Goal: Transaction & Acquisition: Purchase product/service

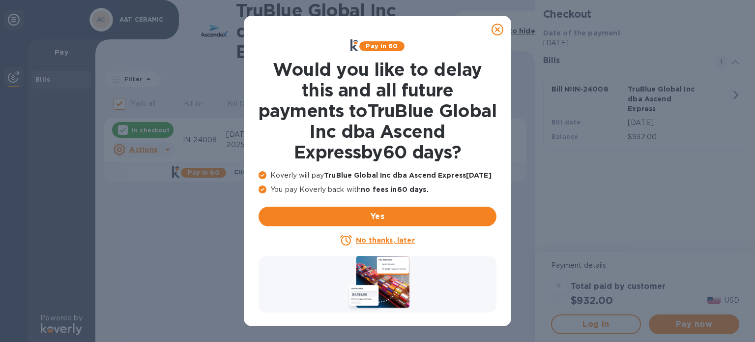
click at [386, 241] on u "No thanks, later" at bounding box center [385, 240] width 58 height 8
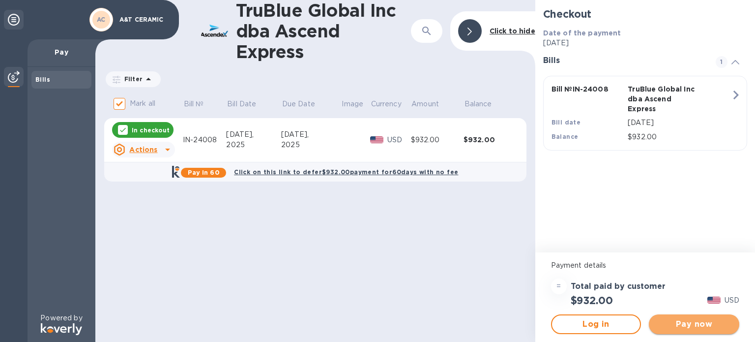
click at [671, 321] on span "Pay now" at bounding box center [694, 324] width 75 height 12
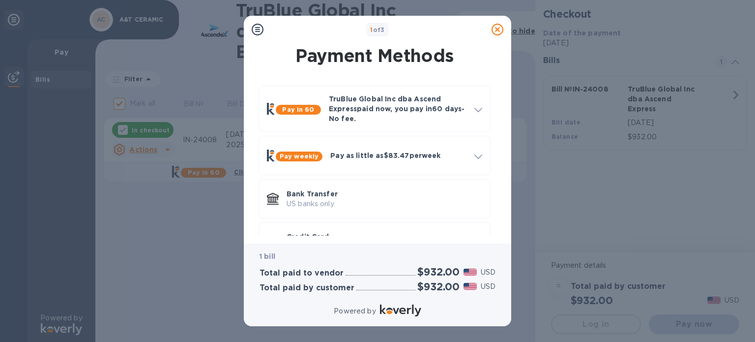
scroll to position [33, 0]
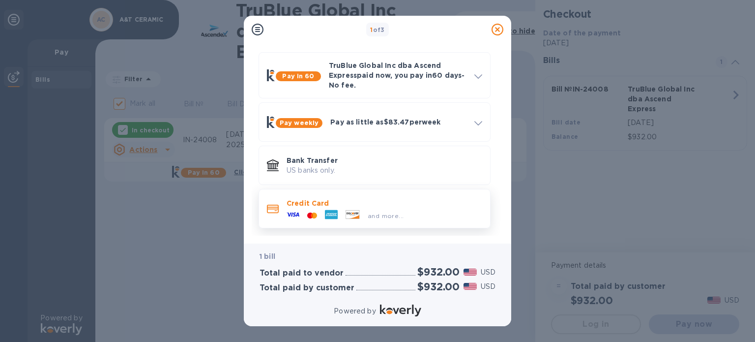
click at [321, 204] on p "Credit Card" at bounding box center [385, 203] width 196 height 10
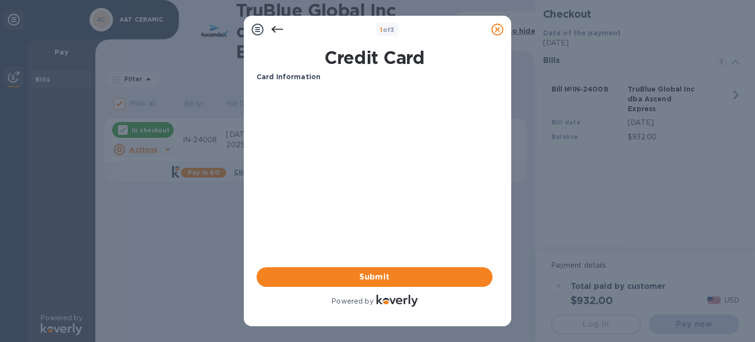
scroll to position [0, 0]
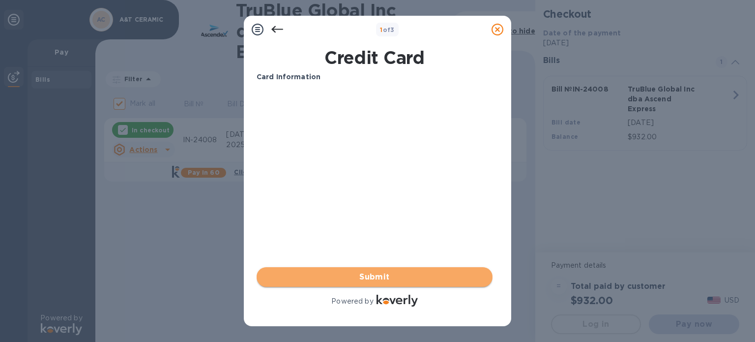
click at [383, 275] on span "Submit" at bounding box center [374, 277] width 220 height 12
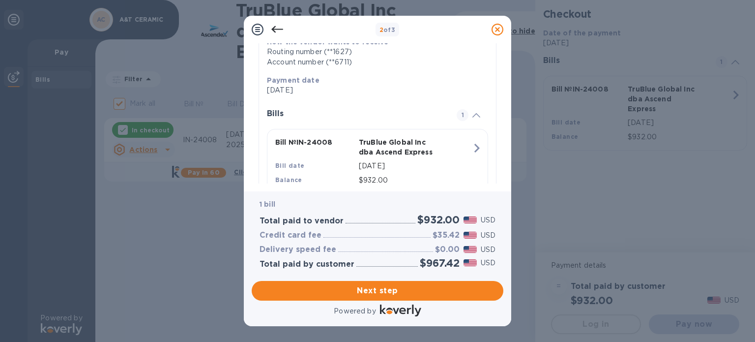
scroll to position [204, 0]
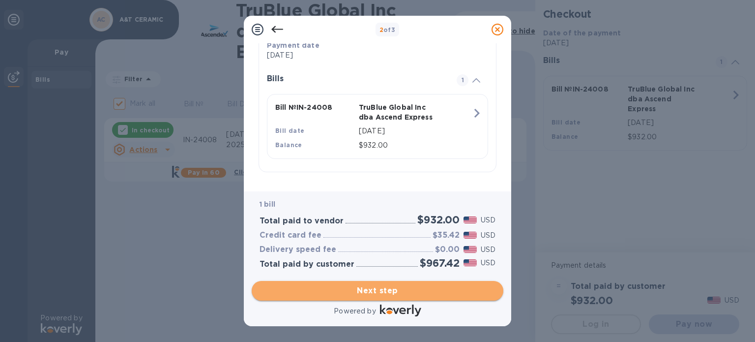
click at [361, 284] on button "Next step" at bounding box center [378, 291] width 252 height 20
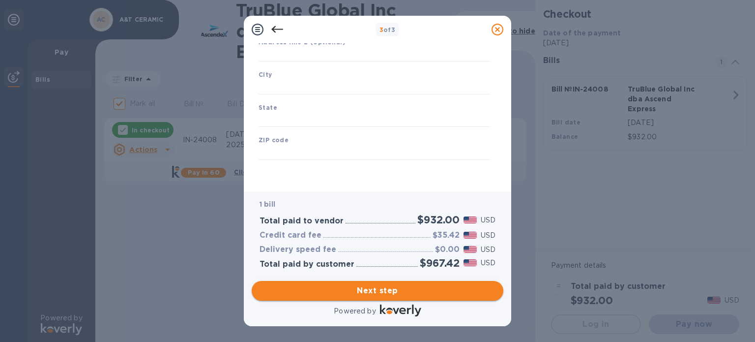
type input "[GEOGRAPHIC_DATA]"
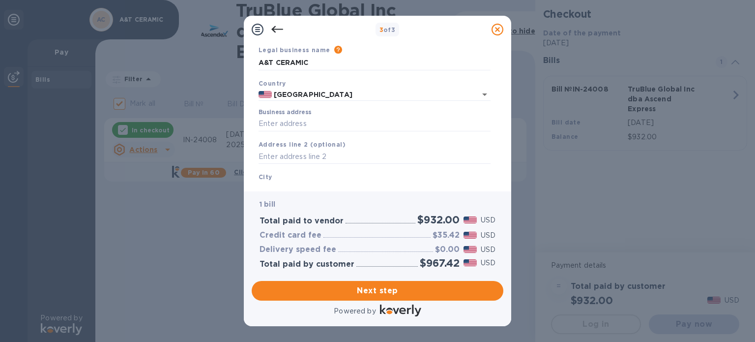
scroll to position [37, 0]
click at [293, 126] on input "Business address" at bounding box center [375, 123] width 232 height 15
type input "[STREET_ADDRESS][PERSON_NAME]"
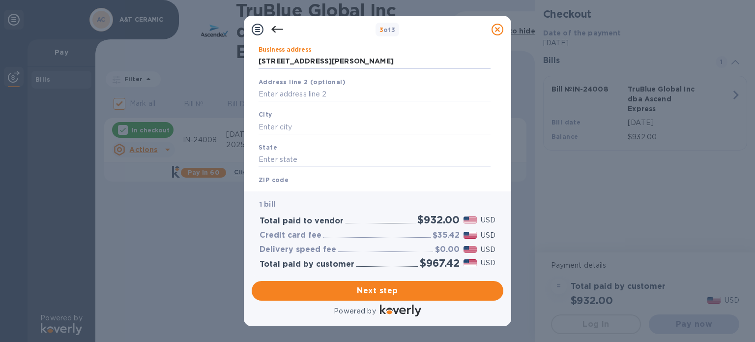
scroll to position [100, 0]
click at [285, 128] on input "text" at bounding box center [375, 125] width 232 height 15
type input "[GEOGRAPHIC_DATA]"
click at [285, 157] on input "text" at bounding box center [375, 158] width 232 height 15
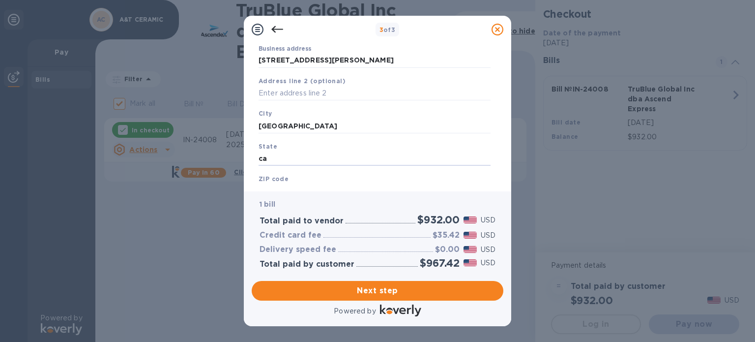
type input "ca"
click at [286, 189] on div "1 bill Total paid to vendor $932.00 USD Credit card fee $35.42 USD Delivery spe…" at bounding box center [378, 233] width 256 height 89
click at [289, 185] on div "Business Information Legal business name Please provide the legal name that app…" at bounding box center [377, 117] width 267 height 148
click at [284, 181] on b "ZIP code" at bounding box center [274, 178] width 30 height 7
click at [297, 177] on div "ZIP code" at bounding box center [375, 186] width 240 height 33
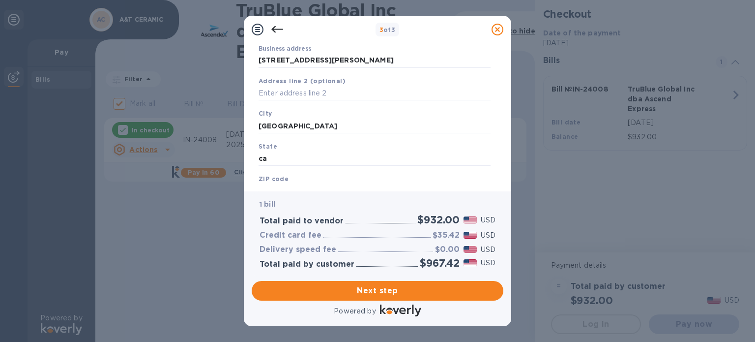
scroll to position [140, 0]
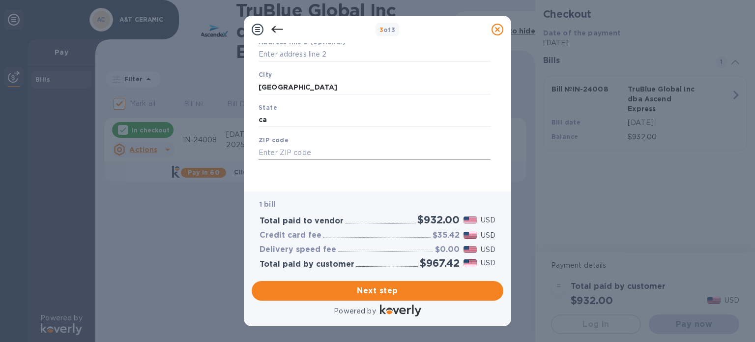
click at [289, 155] on input "text" at bounding box center [375, 152] width 232 height 15
type input "93702"
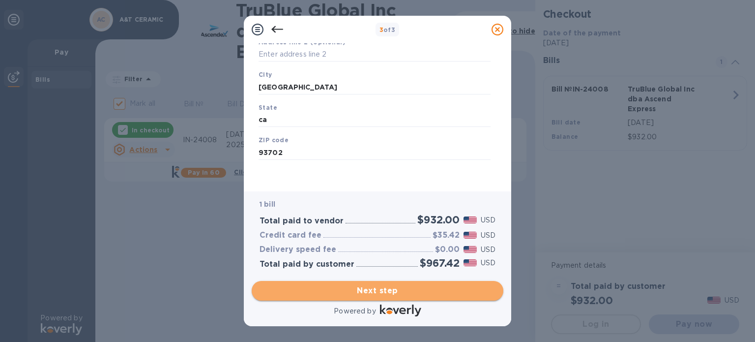
click at [372, 299] on button "Next step" at bounding box center [378, 291] width 252 height 20
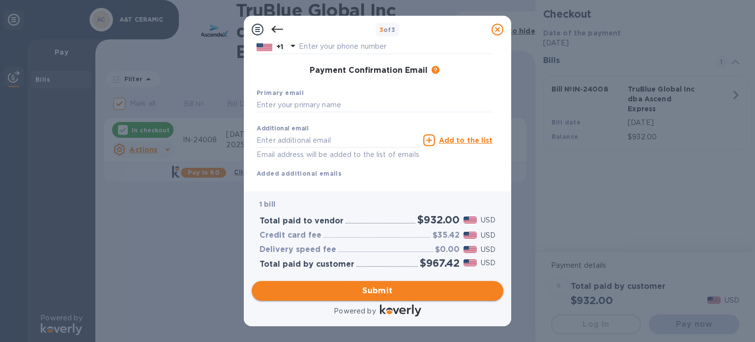
click at [375, 290] on span "Submit" at bounding box center [378, 291] width 236 height 12
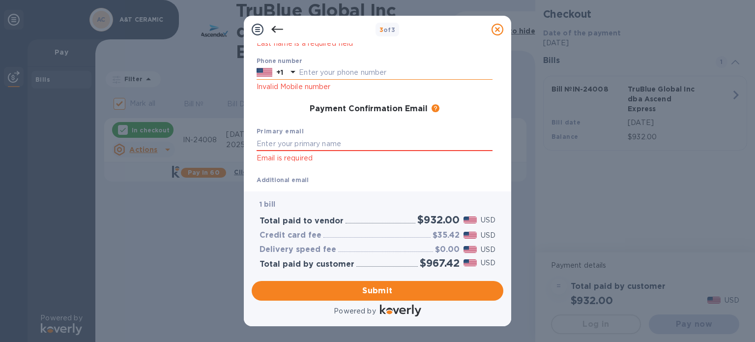
click at [324, 74] on input "text" at bounding box center [396, 72] width 194 height 15
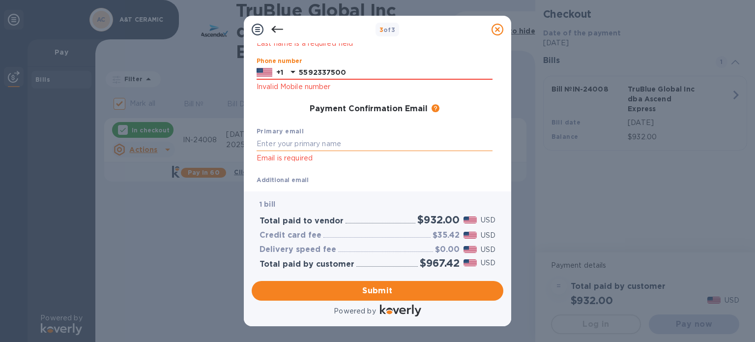
type input "5592337500"
click at [314, 149] on input "text" at bounding box center [375, 143] width 236 height 15
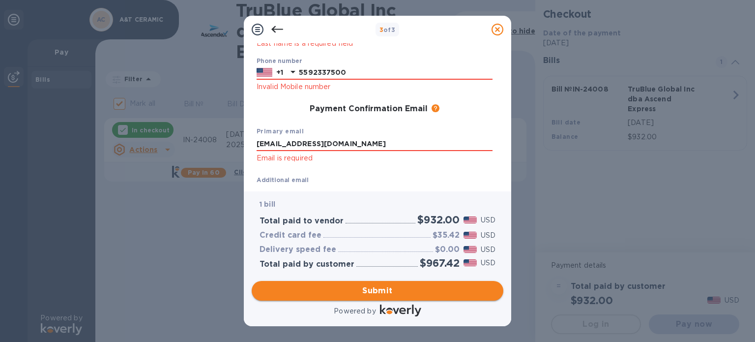
type input "[EMAIL_ADDRESS][DOMAIN_NAME]"
click at [367, 294] on span "Submit" at bounding box center [378, 291] width 236 height 12
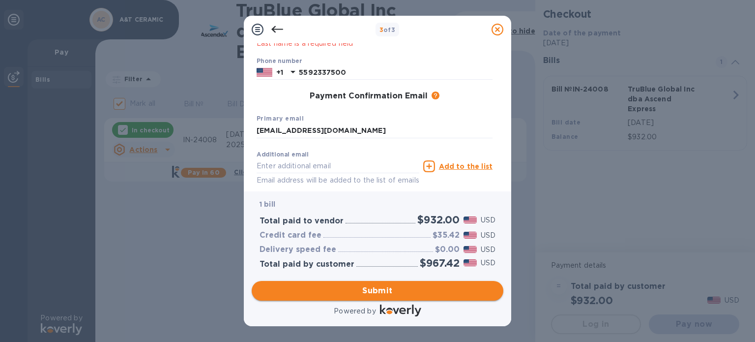
click at [356, 292] on span "Submit" at bounding box center [378, 291] width 236 height 12
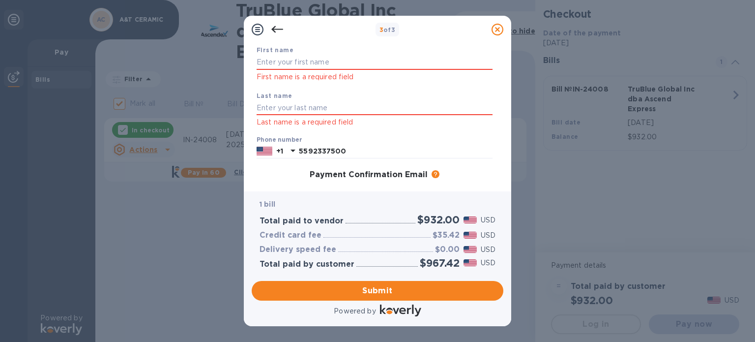
scroll to position [0, 0]
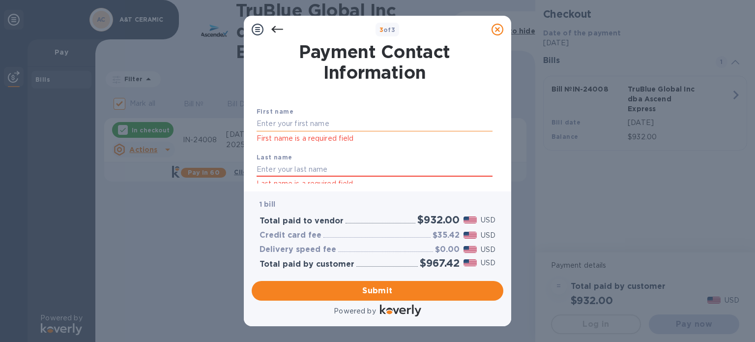
click at [289, 123] on input "text" at bounding box center [375, 124] width 236 height 15
type input "art"
click at [288, 171] on input "text" at bounding box center [375, 169] width 236 height 15
click at [401, 167] on input "[PERSON_NAME]" at bounding box center [375, 169] width 236 height 15
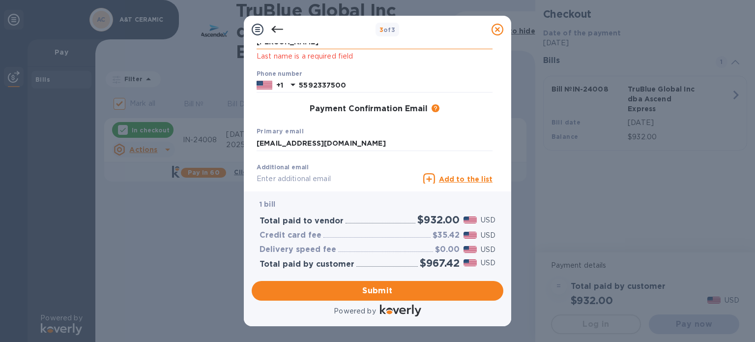
scroll to position [189, 0]
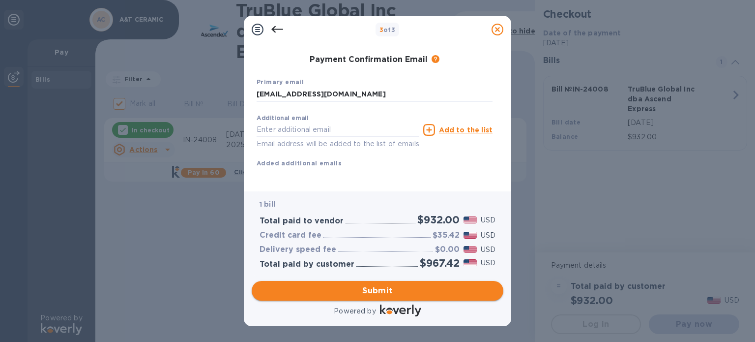
type input "[PERSON_NAME]"
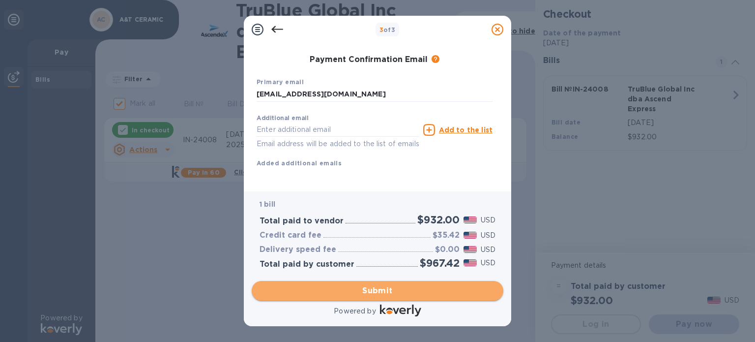
click at [415, 291] on span "Submit" at bounding box center [378, 291] width 236 height 12
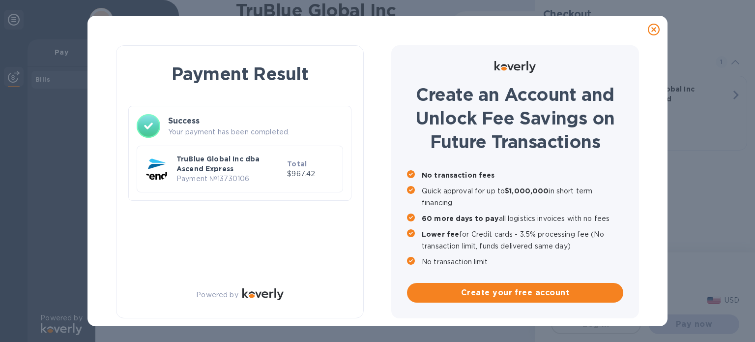
checkbox input "false"
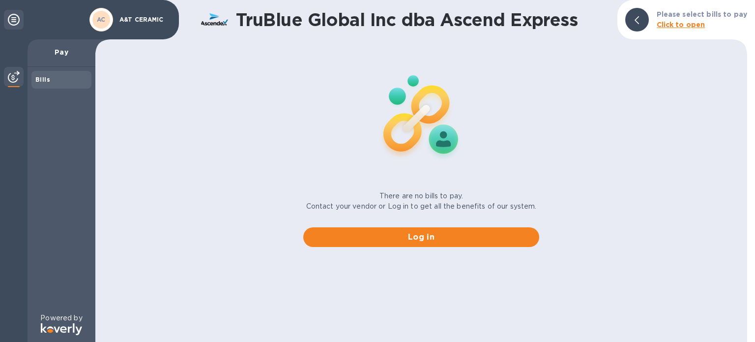
click at [126, 17] on p "A&T CERAMIC" at bounding box center [143, 19] width 49 height 7
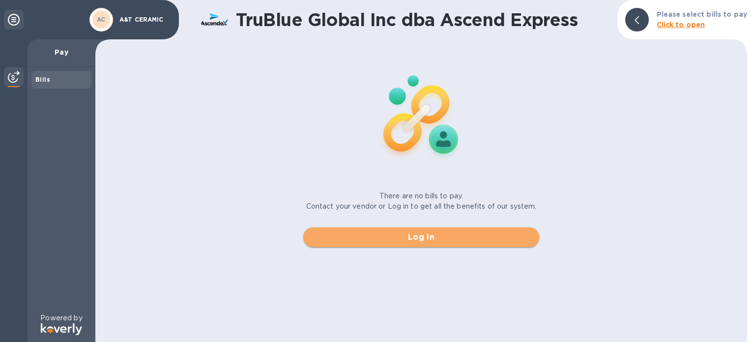
click at [416, 234] on span "Log in" at bounding box center [421, 237] width 220 height 12
